Goal: Task Accomplishment & Management: Use online tool/utility

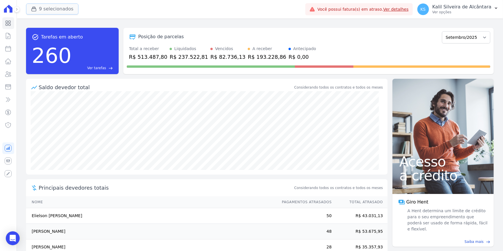
click at [46, 9] on button "9 selecionados" at bounding box center [52, 8] width 52 height 11
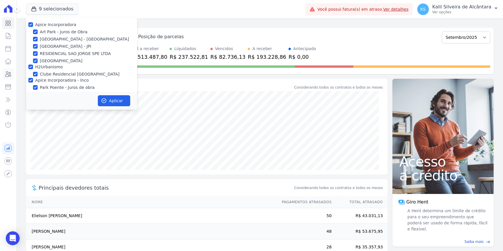
click at [10, 70] on link "Clientes" at bounding box center [8, 74] width 12 height 12
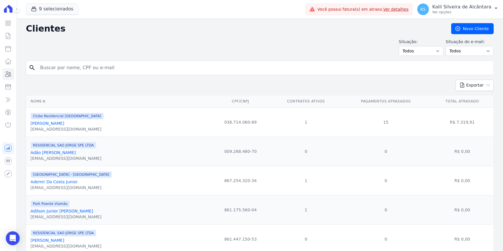
click at [95, 65] on input "search" at bounding box center [264, 68] width 455 height 12
type input "hellen rodr"
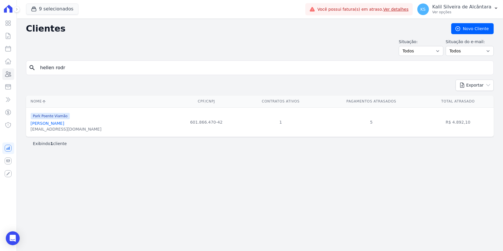
click at [49, 126] on link "[PERSON_NAME]" at bounding box center [48, 123] width 34 height 5
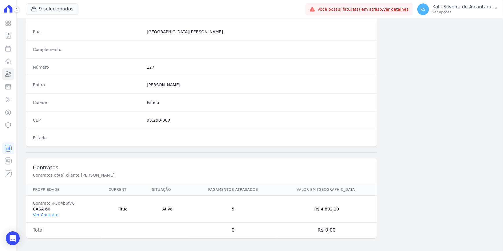
scroll to position [290, 0]
click at [52, 210] on td "Contrato #3d4b6f76 CASA 60 Ver Contrato" at bounding box center [64, 209] width 76 height 27
click at [53, 215] on link "Ver Contrato" at bounding box center [45, 215] width 25 height 5
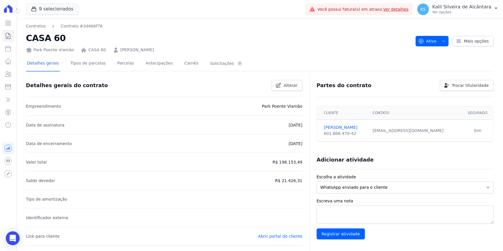
click at [126, 65] on div "Detalhes gerais Tipos de parcelas [GEOGRAPHIC_DATA] Antecipações Carnês Solicit…" at bounding box center [135, 63] width 219 height 15
click at [125, 67] on link "Parcelas" at bounding box center [125, 63] width 19 height 15
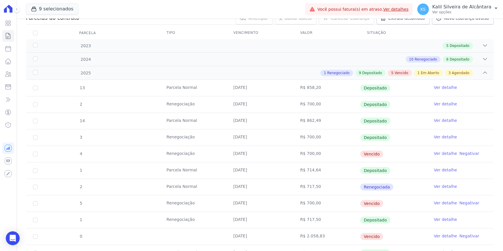
scroll to position [79, 0]
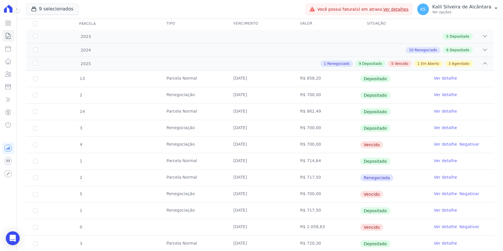
drag, startPoint x: 320, startPoint y: 146, endPoint x: 50, endPoint y: 142, distance: 270.8
click at [50, 142] on tr "4 Renegociação [DATE] R$ 700,00 [GEOGRAPHIC_DATA] Ver detalhe Negativar" at bounding box center [260, 144] width 468 height 17
drag, startPoint x: 50, startPoint y: 142, endPoint x: 37, endPoint y: 144, distance: 12.3
click at [37, 144] on input "checkbox" at bounding box center [35, 145] width 5 height 5
checkbox input "true"
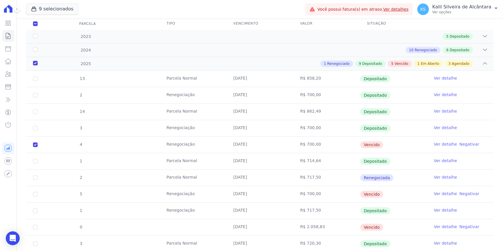
checkbox input "true"
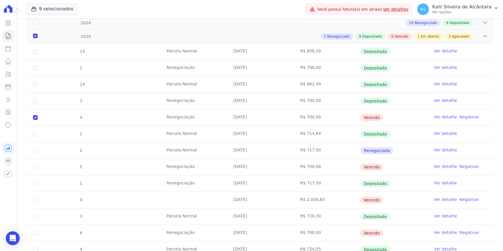
scroll to position [131, 0]
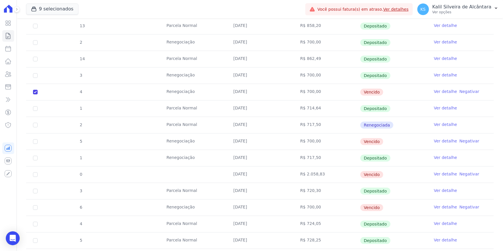
drag, startPoint x: 323, startPoint y: 144, endPoint x: 71, endPoint y: 142, distance: 252.3
click at [71, 142] on tr "5 Renegociação [DATE] R$ 700,00 [GEOGRAPHIC_DATA] Ver detalhe Negativar" at bounding box center [260, 141] width 468 height 17
drag, startPoint x: 71, startPoint y: 142, endPoint x: 36, endPoint y: 140, distance: 35.1
click at [36, 140] on input "checkbox" at bounding box center [35, 141] width 5 height 5
checkbox input "true"
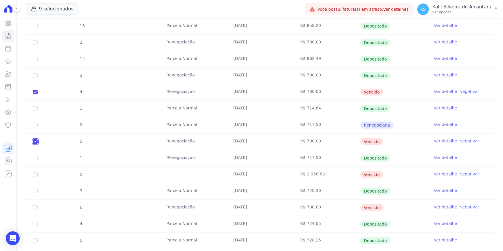
checkbox input "true"
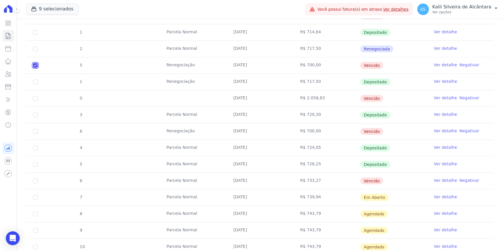
scroll to position [211, 0]
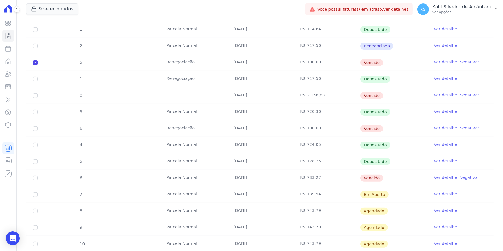
drag, startPoint x: 305, startPoint y: 95, endPoint x: 72, endPoint y: 96, distance: 233.2
click at [72, 96] on tr "0 [DATE] R$ 2.058,83 [GEOGRAPHIC_DATA] Ver detalhe Negativar" at bounding box center [260, 95] width 468 height 17
drag, startPoint x: 72, startPoint y: 96, endPoint x: 124, endPoint y: 92, distance: 52.6
click at [35, 96] on input "checkbox" at bounding box center [35, 95] width 5 height 5
checkbox input "true"
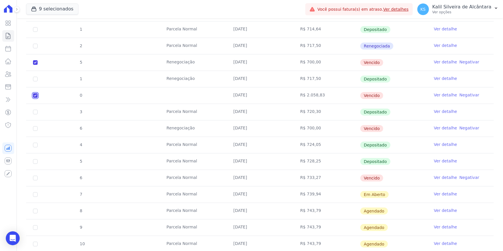
checkbox input "true"
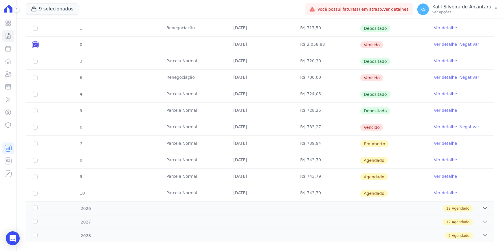
scroll to position [263, 0]
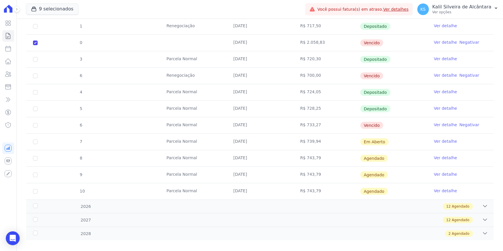
click at [328, 70] on td "R$ 700,00" at bounding box center [326, 76] width 67 height 16
drag, startPoint x: 328, startPoint y: 74, endPoint x: 73, endPoint y: 78, distance: 254.9
click at [73, 78] on tr "6 Renegociação [DATE] R$ 700,00 [GEOGRAPHIC_DATA] Ver detalhe Negativar" at bounding box center [260, 75] width 468 height 17
drag, startPoint x: 73, startPoint y: 78, endPoint x: 37, endPoint y: 76, distance: 35.7
click at [38, 76] on td "6" at bounding box center [35, 76] width 19 height 16
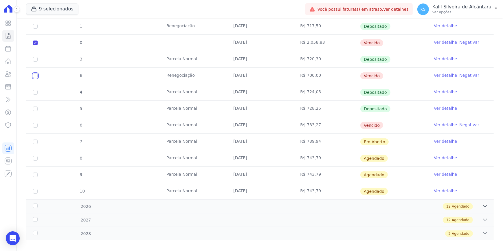
click at [36, 76] on input "checkbox" at bounding box center [35, 76] width 5 height 5
checkbox input "true"
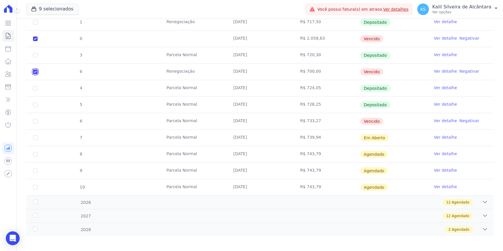
scroll to position [268, 0]
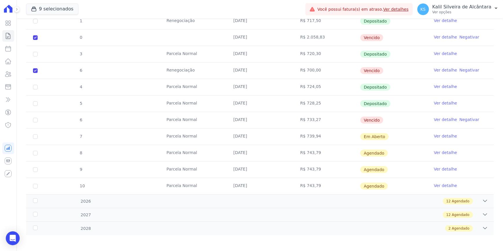
drag, startPoint x: 327, startPoint y: 120, endPoint x: 78, endPoint y: 118, distance: 249.1
click at [78, 118] on tr "6 [GEOGRAPHIC_DATA] [DATE] R$ 733,27 [GEOGRAPHIC_DATA] Ver detalhe Negativar" at bounding box center [260, 120] width 468 height 17
click at [33, 120] on input "checkbox" at bounding box center [35, 120] width 5 height 5
checkbox input "true"
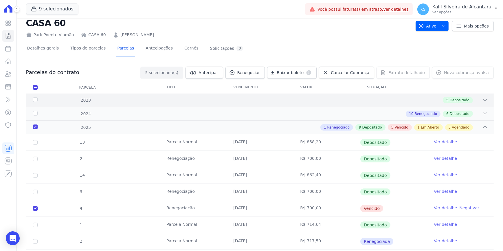
scroll to position [6, 0]
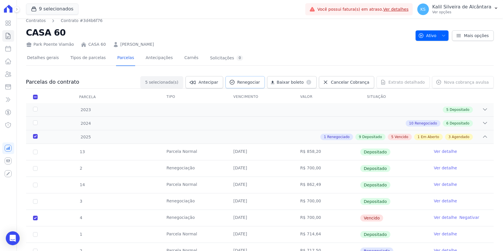
click at [260, 83] on span "Renegociar" at bounding box center [249, 82] width 23 height 6
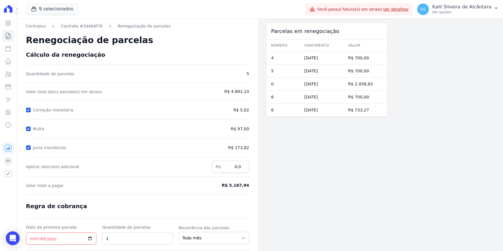
drag, startPoint x: 30, startPoint y: 131, endPoint x: 29, endPoint y: 134, distance: 3.7
click at [30, 131] on div at bounding box center [28, 129] width 5 height 6
click at [28, 145] on div at bounding box center [28, 148] width 5 height 6
click at [26, 145] on input "Juros moratórios" at bounding box center [28, 147] width 5 height 5
checkbox input "false"
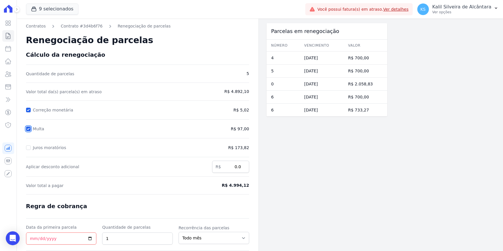
click at [28, 127] on input "Multa" at bounding box center [28, 129] width 5 height 5
checkbox input "false"
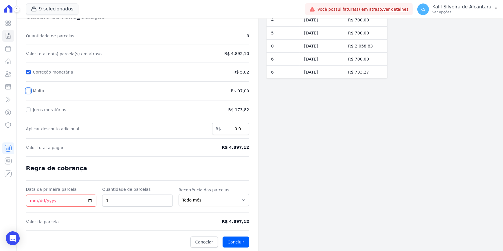
scroll to position [38, 0]
click at [34, 200] on input "Data da primeira parcela" at bounding box center [61, 200] width 71 height 12
type input "[DATE]"
drag, startPoint x: 118, startPoint y: 206, endPoint x: 98, endPoint y: 206, distance: 20.3
click at [98, 206] on form "Cálculo da renegociação Quantidade de parcelas 5 Valor total da(s) parcela(s) e…" at bounding box center [137, 130] width 223 height 234
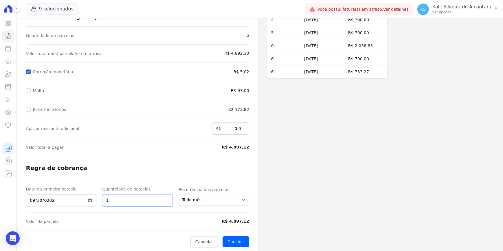
drag, startPoint x: 113, startPoint y: 199, endPoint x: 77, endPoint y: 200, distance: 35.9
click at [88, 200] on div "Data da primeira parcela [DATE] Quantidade de parcelas 1 Recorrência das parcel…" at bounding box center [137, 196] width 223 height 20
type input "5"
drag, startPoint x: 176, startPoint y: 209, endPoint x: 202, endPoint y: 215, distance: 27.1
click at [176, 210] on form "Cálculo da renegociação Quantidade de parcelas 5 Valor total da(s) parcela(s) e…" at bounding box center [137, 130] width 223 height 234
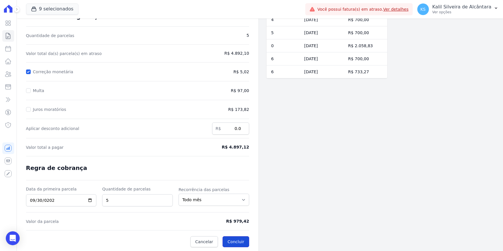
click at [246, 238] on button "Concluir" at bounding box center [236, 241] width 26 height 11
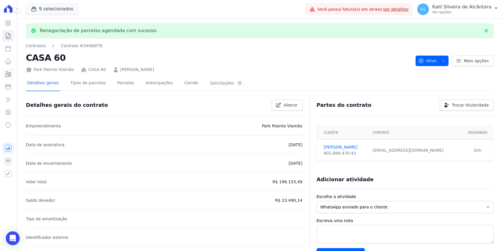
click at [10, 72] on icon at bounding box center [8, 74] width 7 height 7
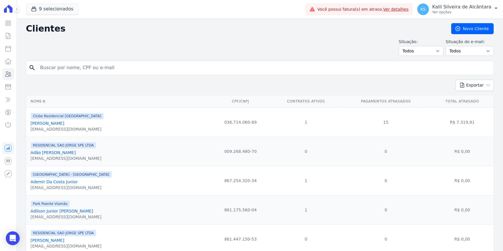
click at [56, 65] on input "search" at bounding box center [264, 68] width 455 height 12
type input "[PERSON_NAME]"
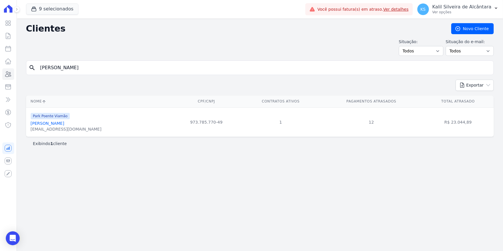
click at [56, 123] on link "[PERSON_NAME]" at bounding box center [48, 123] width 34 height 5
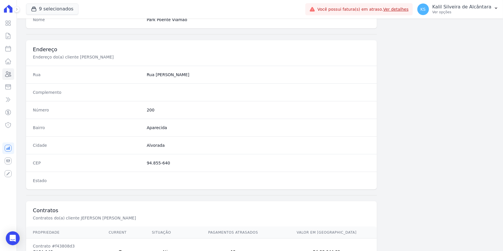
scroll to position [290, 0]
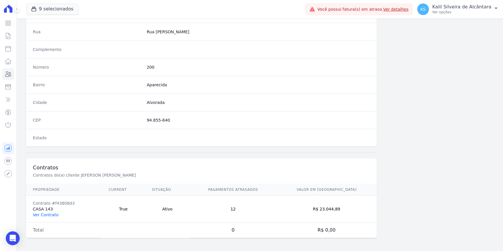
click at [47, 214] on link "Ver Contrato" at bounding box center [45, 215] width 25 height 5
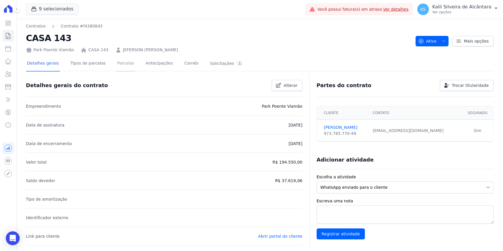
click at [121, 67] on link "Parcelas" at bounding box center [125, 63] width 19 height 15
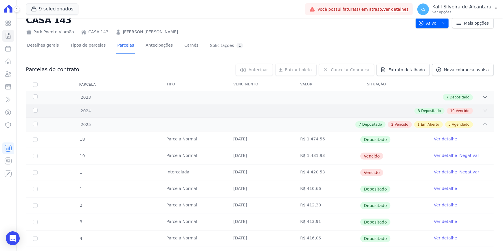
scroll to position [12, 0]
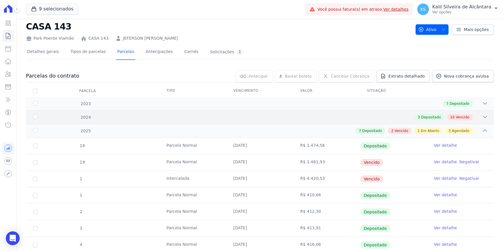
click at [359, 118] on div "3 Depositado 10 Vencido" at bounding box center [283, 117] width 411 height 6
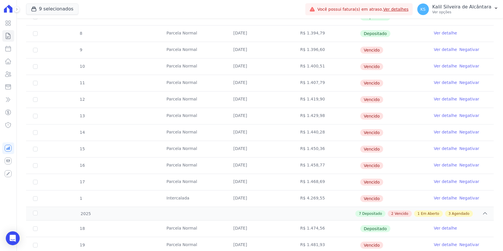
scroll to position [170, 0]
